Goal: Transaction & Acquisition: Purchase product/service

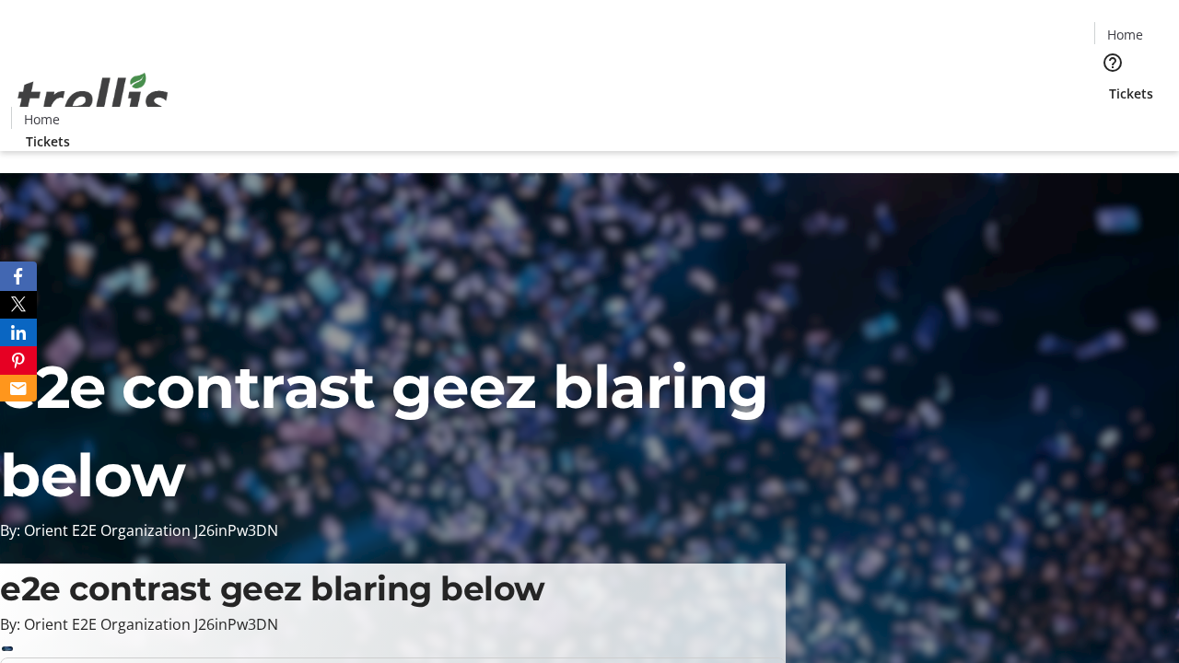
click at [1109, 84] on span "Tickets" at bounding box center [1131, 93] width 44 height 19
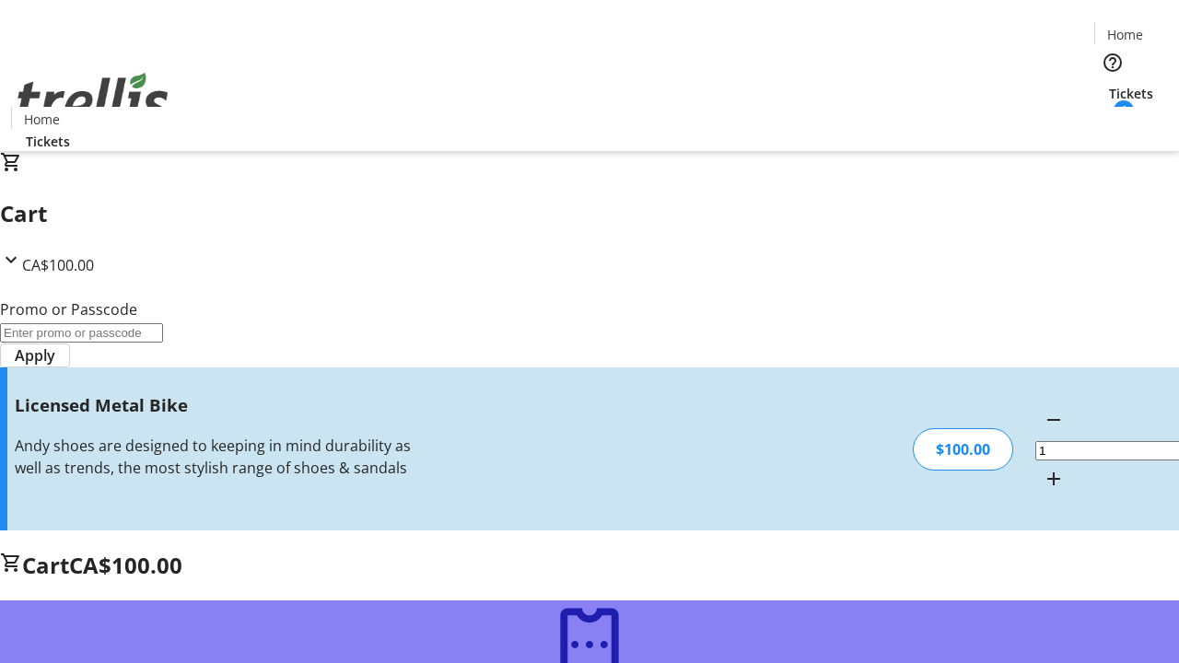
type input "FREE"
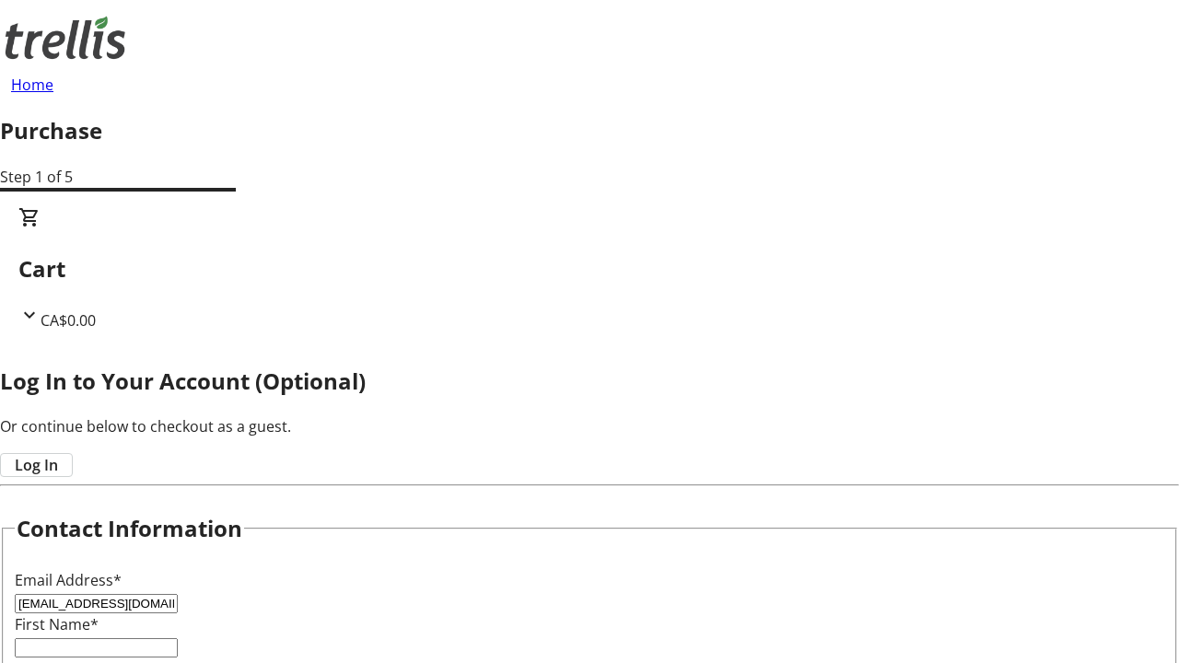
type input "[EMAIL_ADDRESS][DOMAIN_NAME]"
type input "[PERSON_NAME]"
